Goal: Task Accomplishment & Management: Manage account settings

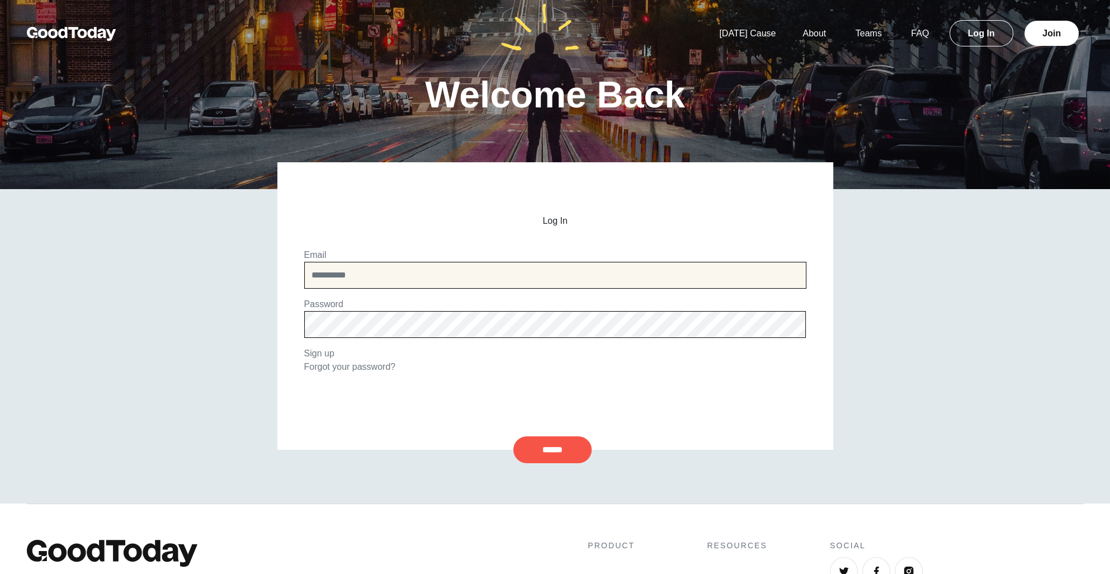
click at [481, 280] on input "email" at bounding box center [555, 275] width 502 height 27
type input "**********"
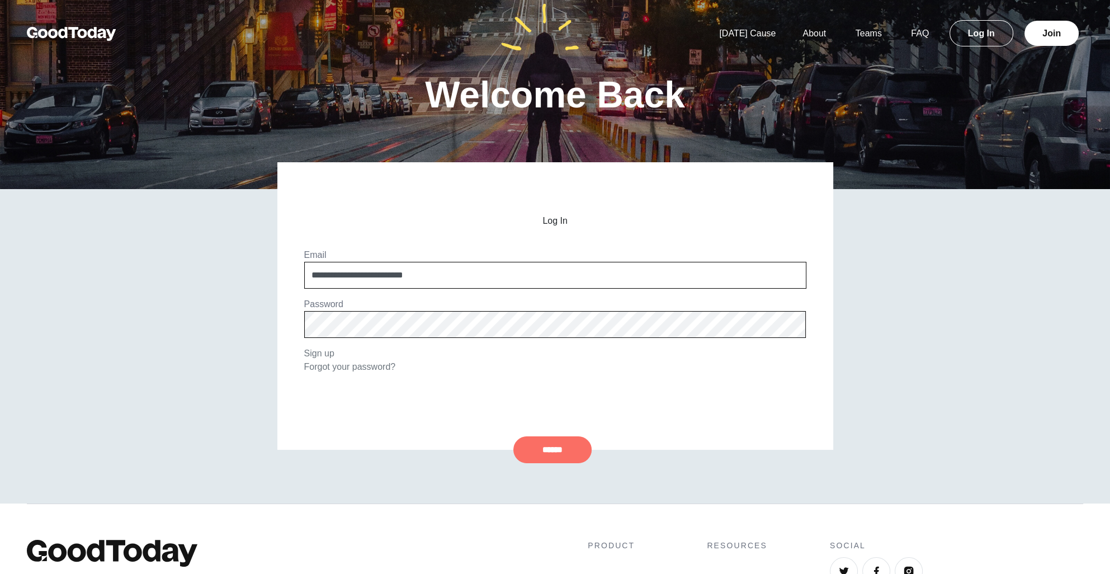
click at [555, 448] on input "******" at bounding box center [552, 449] width 78 height 27
